Goal: Information Seeking & Learning: Find specific fact

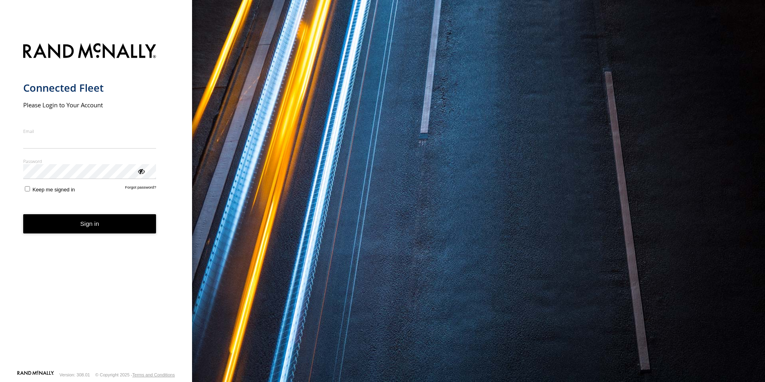
type input "**********"
drag, startPoint x: 80, startPoint y: 232, endPoint x: 84, endPoint y: 233, distance: 4.7
click at [80, 232] on button "Sign in" at bounding box center [89, 224] width 133 height 20
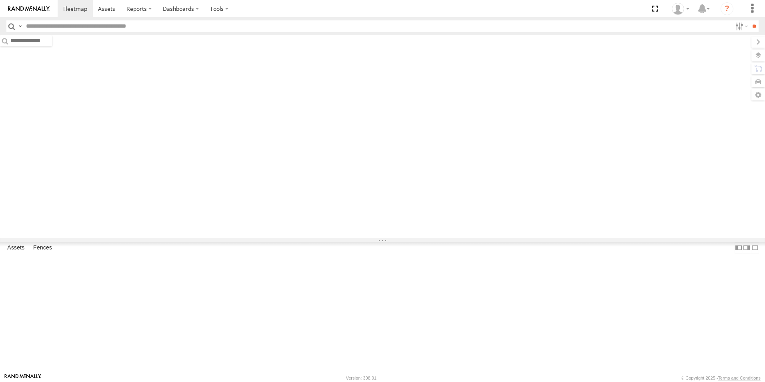
click at [98, 29] on input "text" at bounding box center [377, 26] width 709 height 12
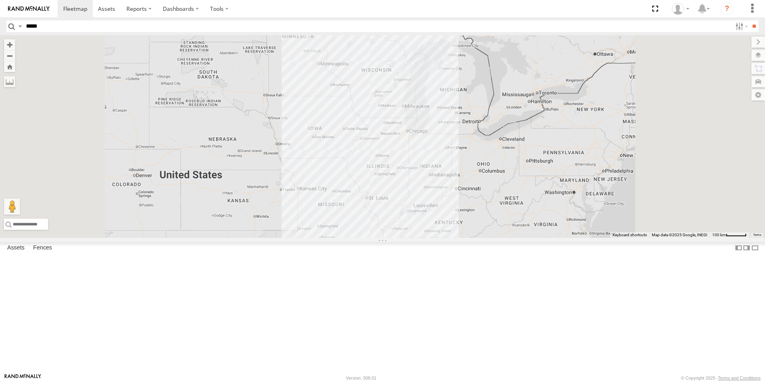
type input "*****"
click at [750, 20] on input "**" at bounding box center [754, 26] width 9 height 12
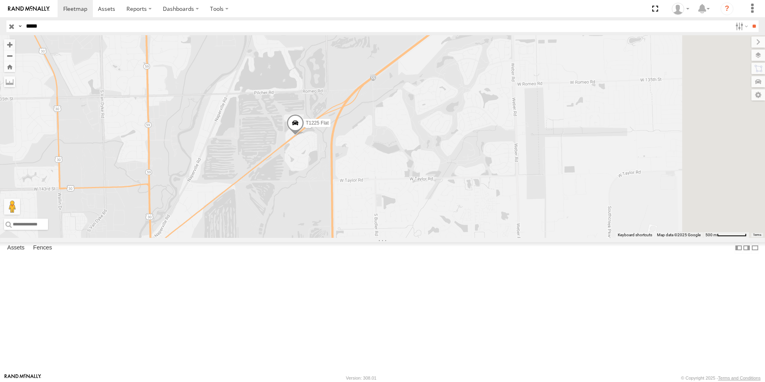
drag, startPoint x: 442, startPoint y: 227, endPoint x: 353, endPoint y: 227, distance: 88.5
click at [353, 227] on div "T1225 Flat" at bounding box center [382, 136] width 765 height 203
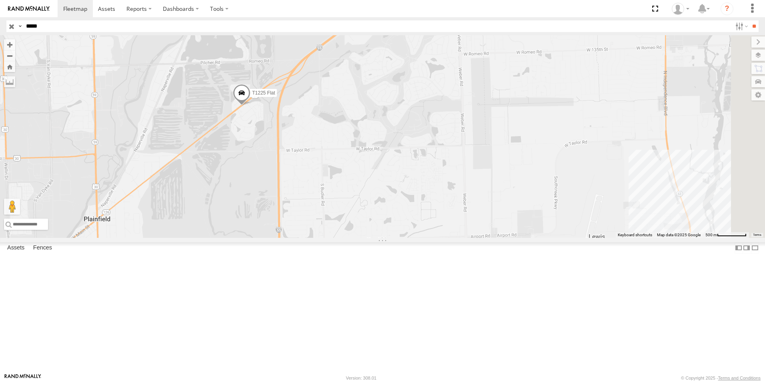
drag, startPoint x: 372, startPoint y: 198, endPoint x: 319, endPoint y: 171, distance: 60.3
click at [319, 171] on div "T1225 Flat" at bounding box center [382, 136] width 765 height 203
click at [10, 26] on input "button" at bounding box center [11, 26] width 10 height 12
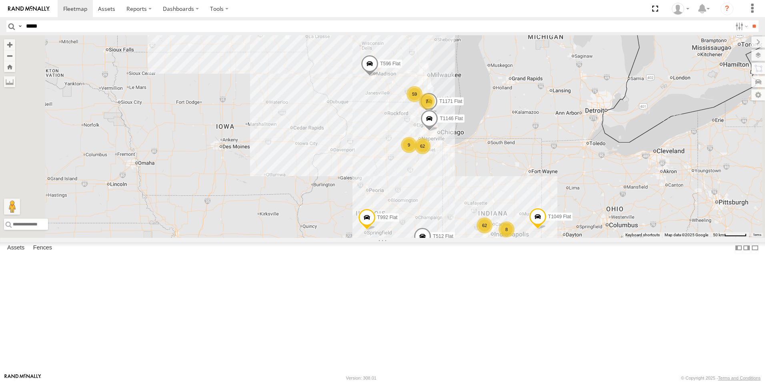
drag, startPoint x: 469, startPoint y: 213, endPoint x: 423, endPoint y: 228, distance: 48.7
click at [423, 228] on div "T1049 Flat T512 Flat T1399 Flat T596 Flat T992 Flat 62 93 62 59 19 T314 Flat 7 …" at bounding box center [382, 136] width 765 height 203
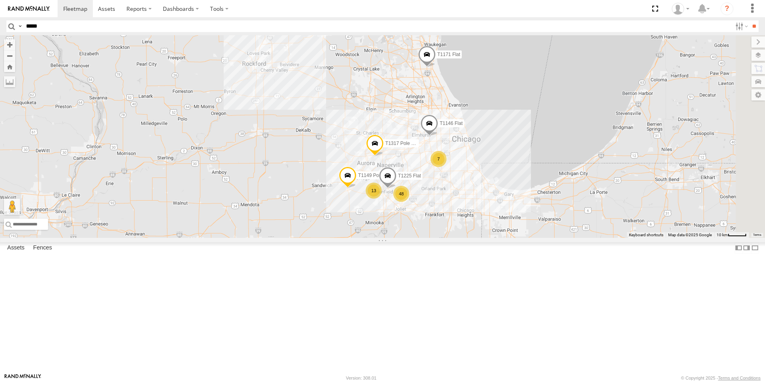
drag, startPoint x: 602, startPoint y: 194, endPoint x: 393, endPoint y: 265, distance: 220.5
click at [393, 238] on div "T1049 Flat T512 Flat T1399 Flat T596 Flat T992 Flat T314 Flat T1190 Pole Brace …" at bounding box center [382, 136] width 765 height 203
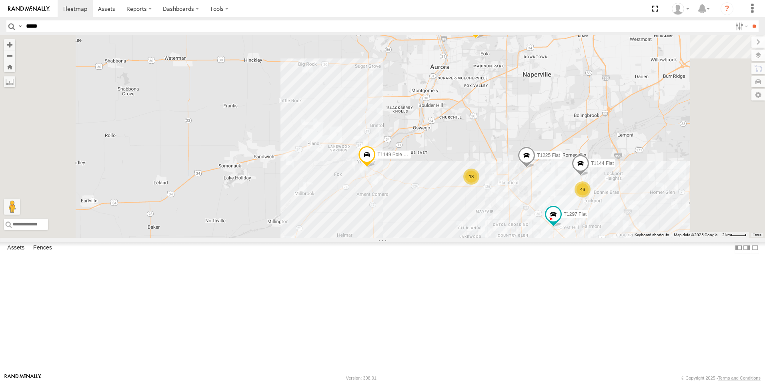
click at [594, 197] on div "T1049 Flat T512 Flat T1399 Flat T596 Flat T992 Flat T314 Flat T1190 Pole Brace …" at bounding box center [382, 136] width 765 height 203
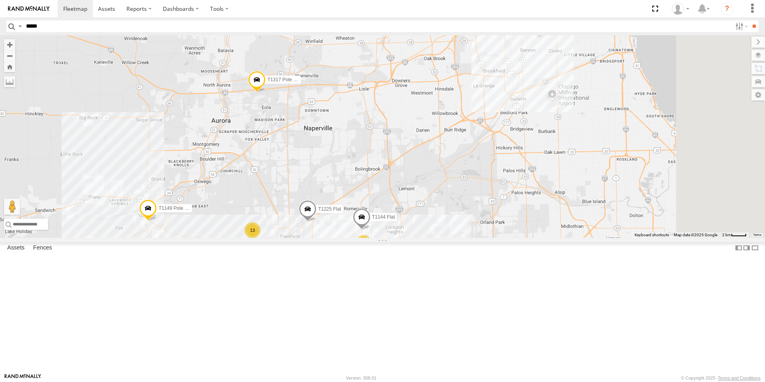
drag, startPoint x: 593, startPoint y: 198, endPoint x: 371, endPoint y: 256, distance: 229.1
click at [371, 238] on div "T1049 Flat T512 Flat T1399 Flat T596 Flat T992 Flat T314 Flat T1190 Pole Brace …" at bounding box center [382, 136] width 765 height 203
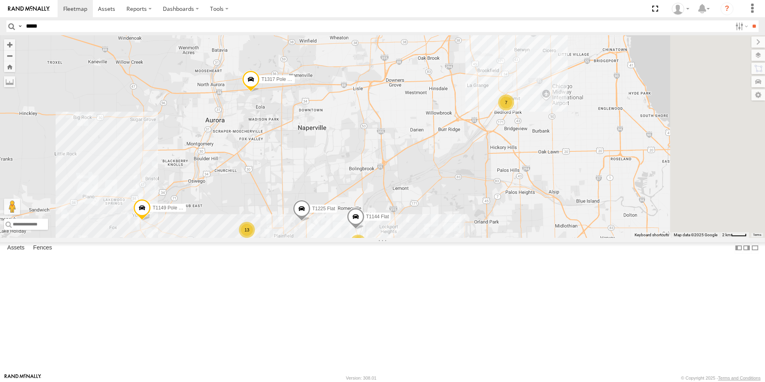
drag, startPoint x: 460, startPoint y: 237, endPoint x: 446, endPoint y: 231, distance: 15.8
click at [459, 227] on div "T1049 Flat T512 Flat T1399 Flat T596 Flat T992 Flat T314 Flat T1190 Pole Brace …" at bounding box center [382, 136] width 765 height 203
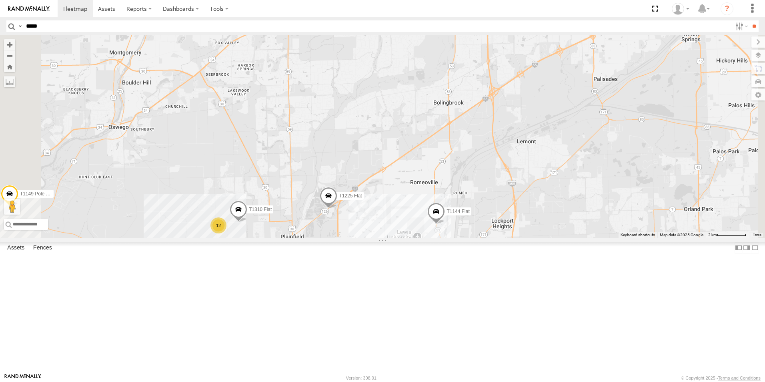
drag, startPoint x: 383, startPoint y: 296, endPoint x: 401, endPoint y: 290, distance: 18.9
click at [401, 238] on div "T1049 Flat T512 Flat T1399 Flat T596 Flat T992 Flat T314 Flat T1190 Pole Brace …" at bounding box center [382, 136] width 765 height 203
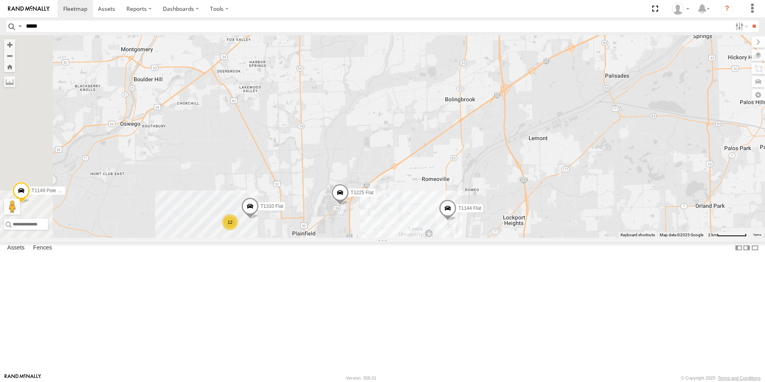
click at [401, 238] on div "T1049 Flat T512 Flat T1399 Flat T596 Flat T992 Flat T314 Flat T1190 Pole Brace …" at bounding box center [382, 136] width 765 height 203
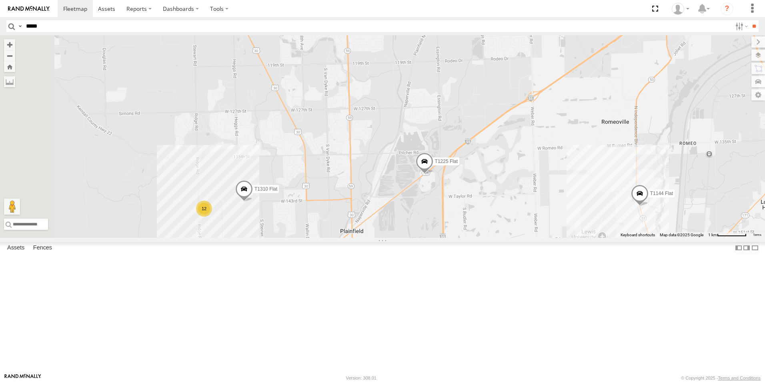
drag, startPoint x: 432, startPoint y: 287, endPoint x: 456, endPoint y: 269, distance: 30.0
click at [456, 238] on div "T1049 Flat T512 Flat T1399 Flat T596 Flat T992 Flat T314 Flat T1190 Pole Brace …" at bounding box center [382, 136] width 765 height 203
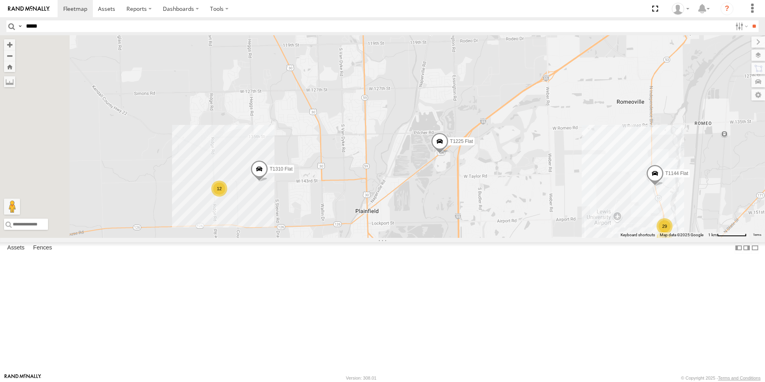
click at [458, 238] on div "T1049 Flat T512 Flat T1399 Flat T596 Flat T992 Flat T314 Flat T1190 Pole Brace …" at bounding box center [382, 136] width 765 height 203
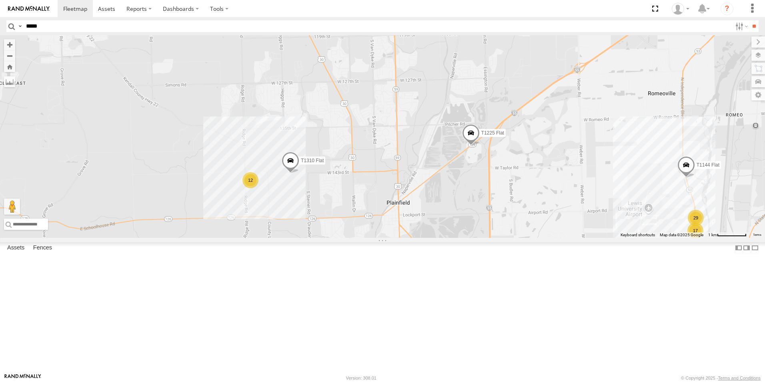
drag, startPoint x: 415, startPoint y: 316, endPoint x: 454, endPoint y: 307, distance: 39.1
click at [454, 238] on div "T1049 Flat T512 Flat T1399 Flat T596 Flat T992 Flat T314 Flat T1190 Pole Brace …" at bounding box center [382, 136] width 765 height 203
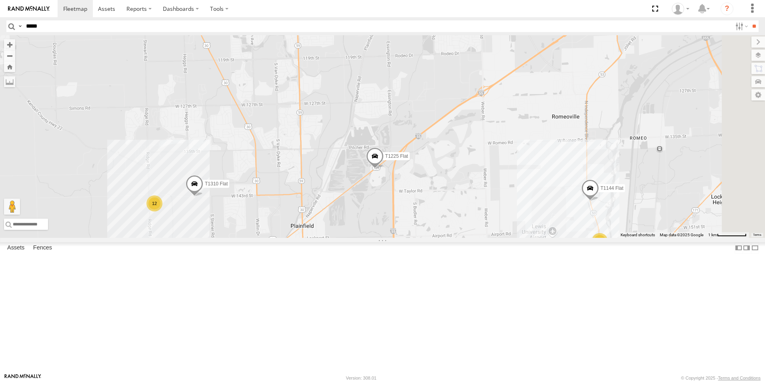
drag, startPoint x: 445, startPoint y: 285, endPoint x: 349, endPoint y: 305, distance: 97.8
click at [349, 238] on div "T1049 Flat T512 Flat T1399 Flat T596 Flat T992 Flat T314 Flat T1190 Pole Brace …" at bounding box center [382, 136] width 765 height 203
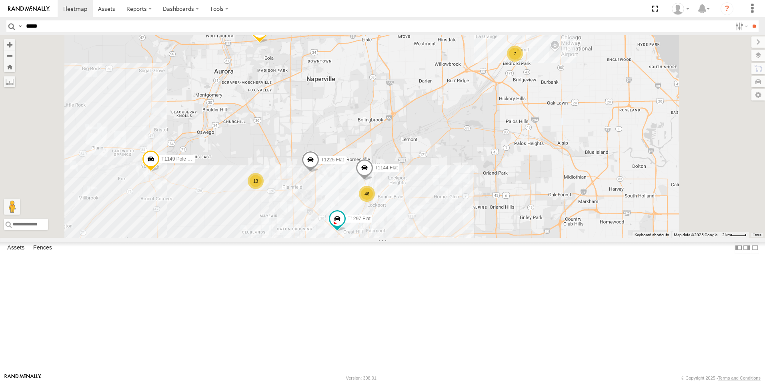
drag, startPoint x: 403, startPoint y: 290, endPoint x: 391, endPoint y: 258, distance: 34.1
click at [391, 238] on div "T1049 Flat T512 Flat T1399 Flat T596 Flat T992 Flat T314 Flat T1190 Pole Brace …" at bounding box center [382, 136] width 765 height 203
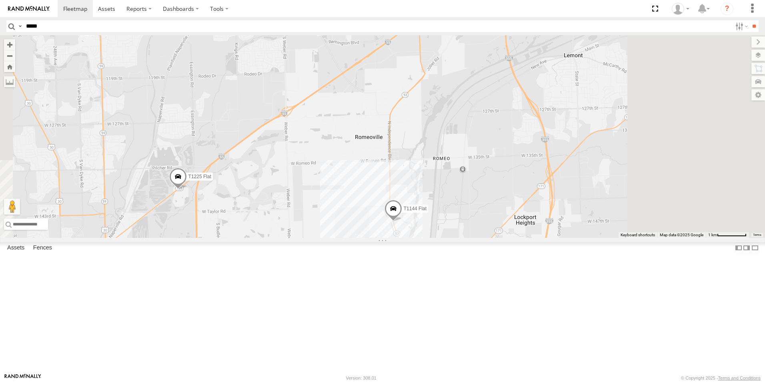
drag, startPoint x: 427, startPoint y: 271, endPoint x: 355, endPoint y: 315, distance: 85.0
click at [354, 238] on div "T1049 Flat T512 Flat T1399 Flat T596 Flat T992 Flat T314 Flat T1190 Pole Brace …" at bounding box center [382, 136] width 765 height 203
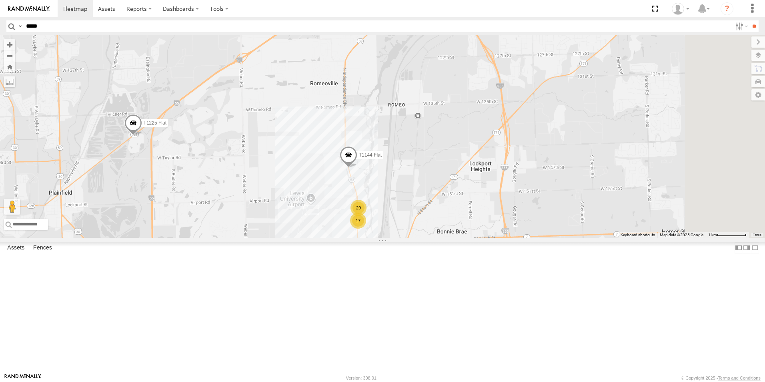
drag, startPoint x: 451, startPoint y: 313, endPoint x: 420, endPoint y: 249, distance: 72.1
click at [420, 238] on div "T1049 Flat T512 Flat T1399 Flat T596 Flat T992 Flat T314 Flat T1190 Pole Brace …" at bounding box center [382, 136] width 765 height 203
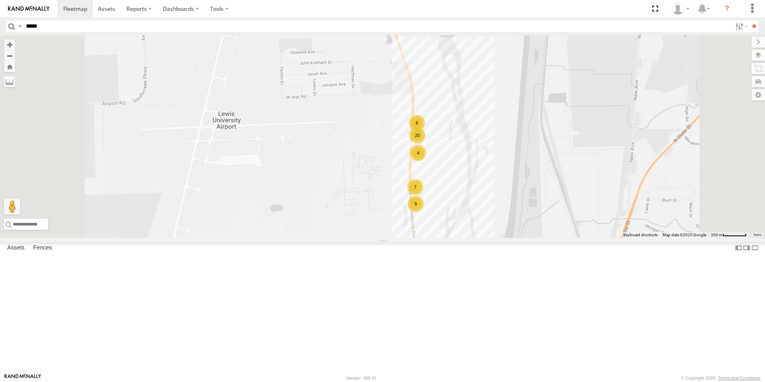
click at [452, 238] on div "T1049 Flat T512 Flat T1399 Flat T596 Flat T992 Flat T314 Flat T1190 Pole Brace …" at bounding box center [382, 136] width 765 height 203
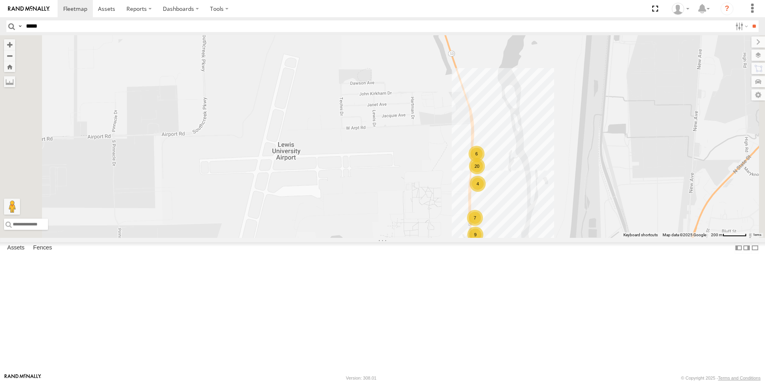
drag, startPoint x: 452, startPoint y: 255, endPoint x: 571, endPoint y: 296, distance: 126.2
click at [568, 238] on div "T1049 Flat T512 Flat T1399 Flat T596 Flat T992 Flat T314 Flat T1190 Pole Brace …" at bounding box center [382, 136] width 765 height 203
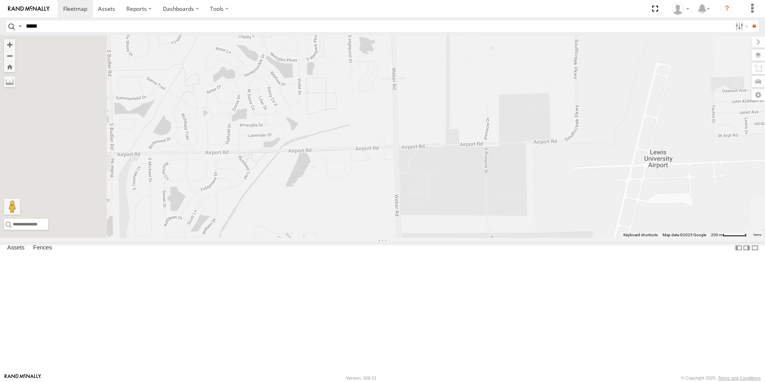
drag, startPoint x: 348, startPoint y: 293, endPoint x: 624, endPoint y: 280, distance: 276.5
click at [624, 238] on div "T1049 Flat T512 Flat T1399 Flat T596 Flat T992 Flat T314 Flat T1190 Pole Brace …" at bounding box center [382, 136] width 765 height 203
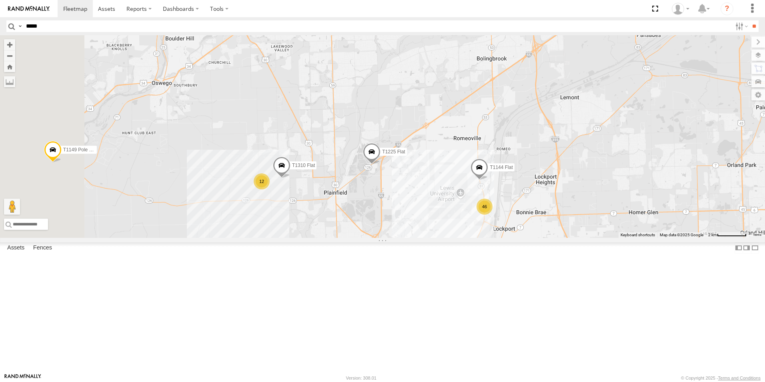
drag, startPoint x: 320, startPoint y: 279, endPoint x: 475, endPoint y: 276, distance: 154.5
click at [475, 238] on div "T1049 Flat T512 Flat T1399 Flat T596 Flat T992 Flat T314 Flat T1190 Pole Brace …" at bounding box center [382, 136] width 765 height 203
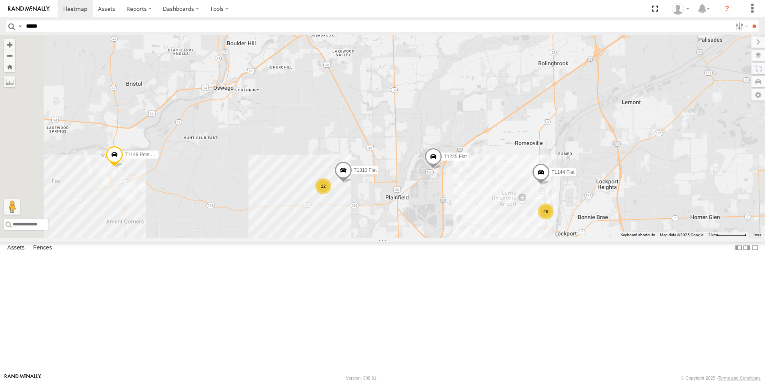
click at [331, 194] on div "12" at bounding box center [323, 186] width 16 height 16
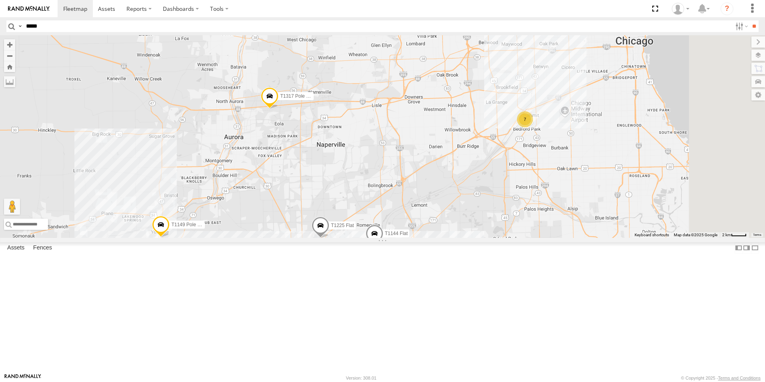
drag, startPoint x: 402, startPoint y: 292, endPoint x: 319, endPoint y: 335, distance: 93.1
click at [322, 238] on div "T1049 Flat T512 Flat T1399 Flat T596 Flat T992 Flat T314 Flat T1190 Pole Brace …" at bounding box center [382, 136] width 765 height 203
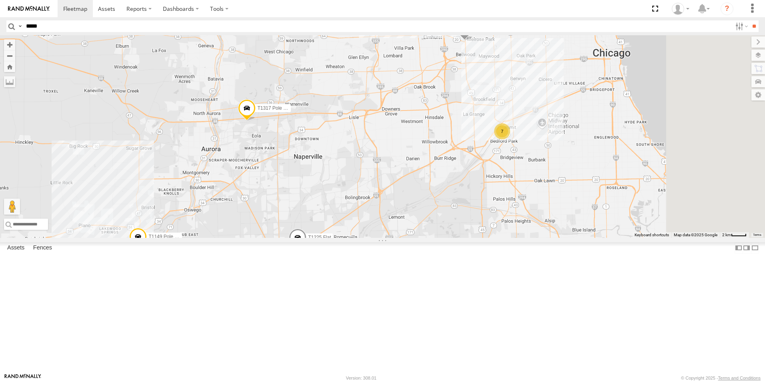
click at [319, 238] on div "T1049 Flat T512 Flat T1399 Flat T596 Flat T992 Flat T314 Flat T1190 Pole Brace …" at bounding box center [382, 136] width 765 height 203
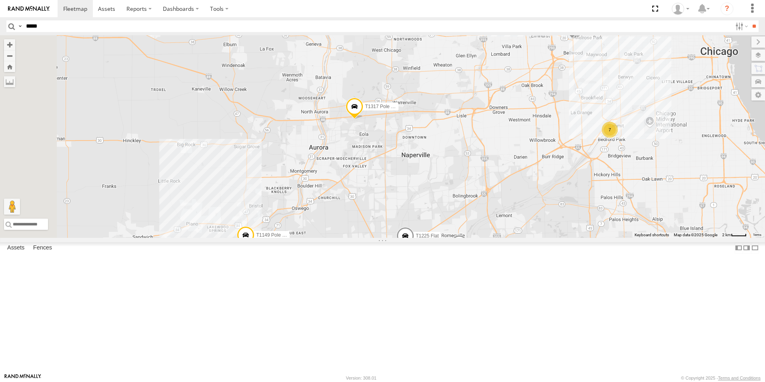
drag, startPoint x: 311, startPoint y: 337, endPoint x: 422, endPoint y: 335, distance: 110.1
click at [422, 238] on div "T1049 Flat T512 Flat T1399 Flat T596 Flat T992 Flat T314 Flat T1190 Pole Brace …" at bounding box center [382, 136] width 765 height 203
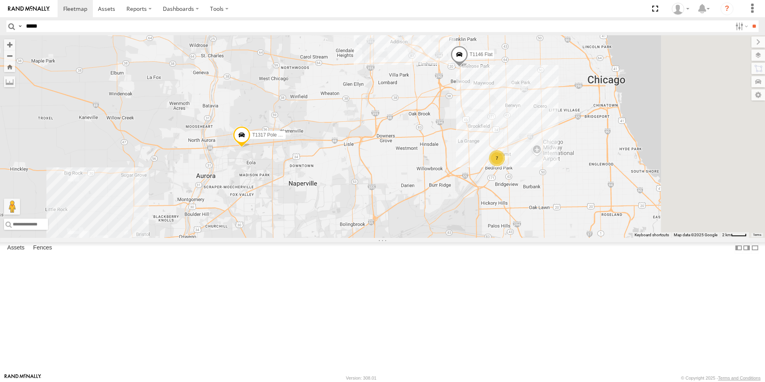
drag, startPoint x: 439, startPoint y: 266, endPoint x: 309, endPoint y: 302, distance: 135.0
click at [309, 238] on div "T1049 Flat T512 Flat T1399 Flat T596 Flat T992 Flat T314 Flat T1190 Pole Brace …" at bounding box center [382, 136] width 765 height 203
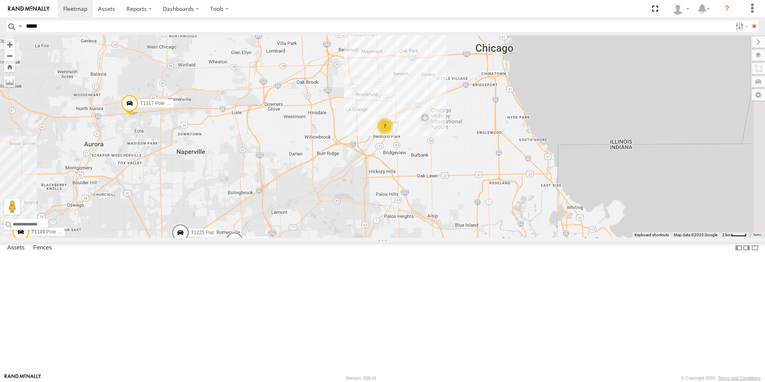
drag, startPoint x: 510, startPoint y: 281, endPoint x: 427, endPoint y: 274, distance: 83.2
click at [425, 238] on div "T1049 Flat T512 Flat T1399 Flat T596 Flat T992 Flat T314 Flat T1190 Pole Brace …" at bounding box center [382, 136] width 765 height 203
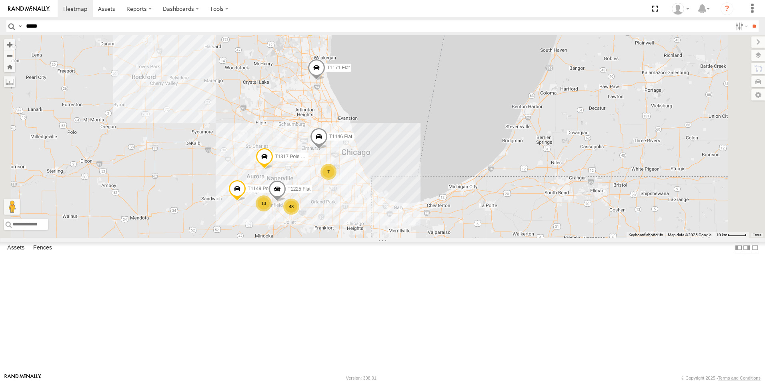
drag, startPoint x: 503, startPoint y: 328, endPoint x: 462, endPoint y: 275, distance: 67.1
click at [462, 238] on div "T1049 Flat T512 Flat T1399 Flat T596 Flat T992 Flat T314 Flat T1190 Pole Brace …" at bounding box center [382, 136] width 765 height 203
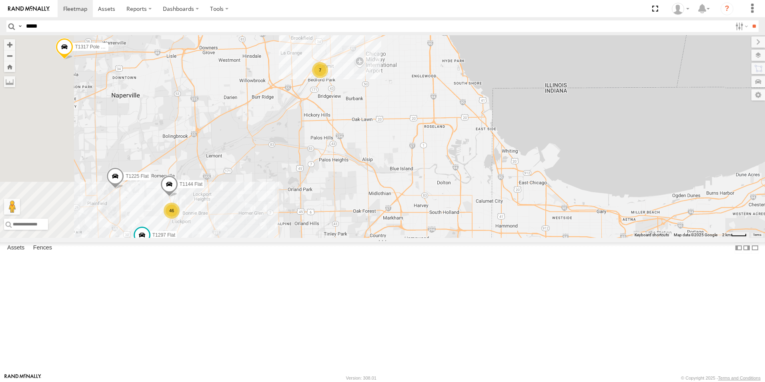
drag, startPoint x: 384, startPoint y: 229, endPoint x: 418, endPoint y: 292, distance: 71.8
click at [418, 238] on div "T1049 Flat T512 Flat T1399 Flat T596 Flat T992 Flat T314 Flat T1190 Pole Brace …" at bounding box center [382, 136] width 765 height 203
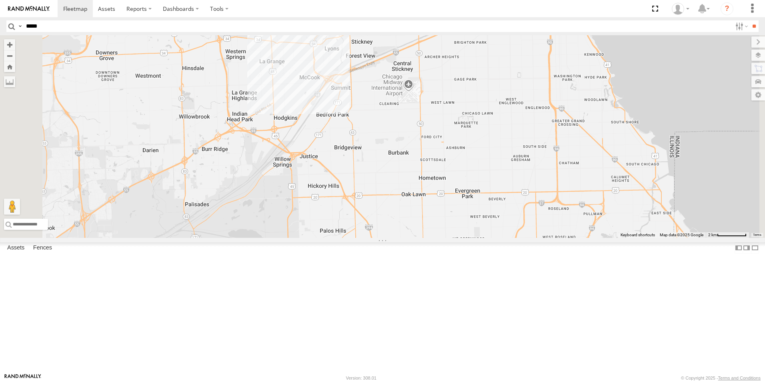
drag, startPoint x: 416, startPoint y: 169, endPoint x: 429, endPoint y: 343, distance: 175.0
click at [429, 238] on div "T1049 Flat T512 Flat T1399 Flat T596 Flat T992 Flat T314 Flat T1190 Pole Brace …" at bounding box center [382, 136] width 765 height 203
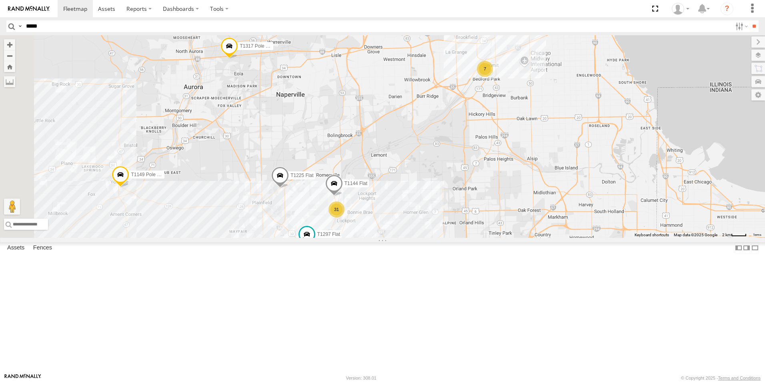
drag, startPoint x: 410, startPoint y: 331, endPoint x: 568, endPoint y: 222, distance: 192.0
click at [568, 222] on div "T1049 Flat T512 Flat T1399 Flat T596 Flat T992 Flat T314 Flat T1190 Pole Brace …" at bounding box center [382, 136] width 765 height 203
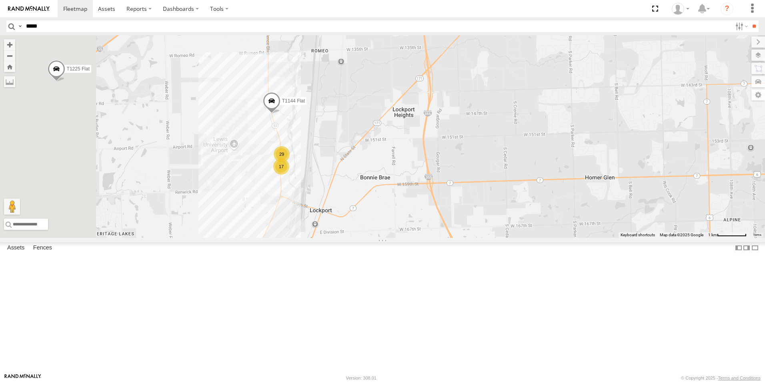
drag, startPoint x: 415, startPoint y: 301, endPoint x: 554, endPoint y: 317, distance: 139.9
click at [552, 238] on div "T1049 Flat T512 Flat T1399 Flat T596 Flat T992 Flat T314 Flat T1190 Pole Brace …" at bounding box center [382, 136] width 765 height 203
click at [568, 238] on div "T1049 Flat T512 Flat T1399 Flat T596 Flat T992 Flat T314 Flat T1190 Pole Brace …" at bounding box center [382, 136] width 765 height 203
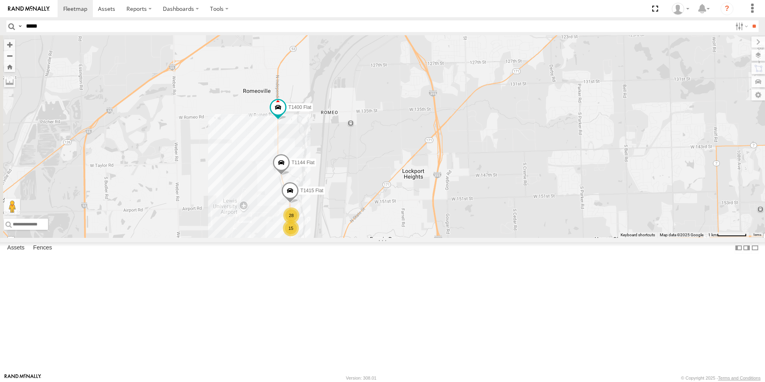
drag, startPoint x: 315, startPoint y: 202, endPoint x: 281, endPoint y: 287, distance: 91.8
click at [281, 238] on div "15 28 T1144 Flat T1400 Flat T1415 Flat" at bounding box center [382, 136] width 765 height 203
